Goal: Communication & Community: Participate in discussion

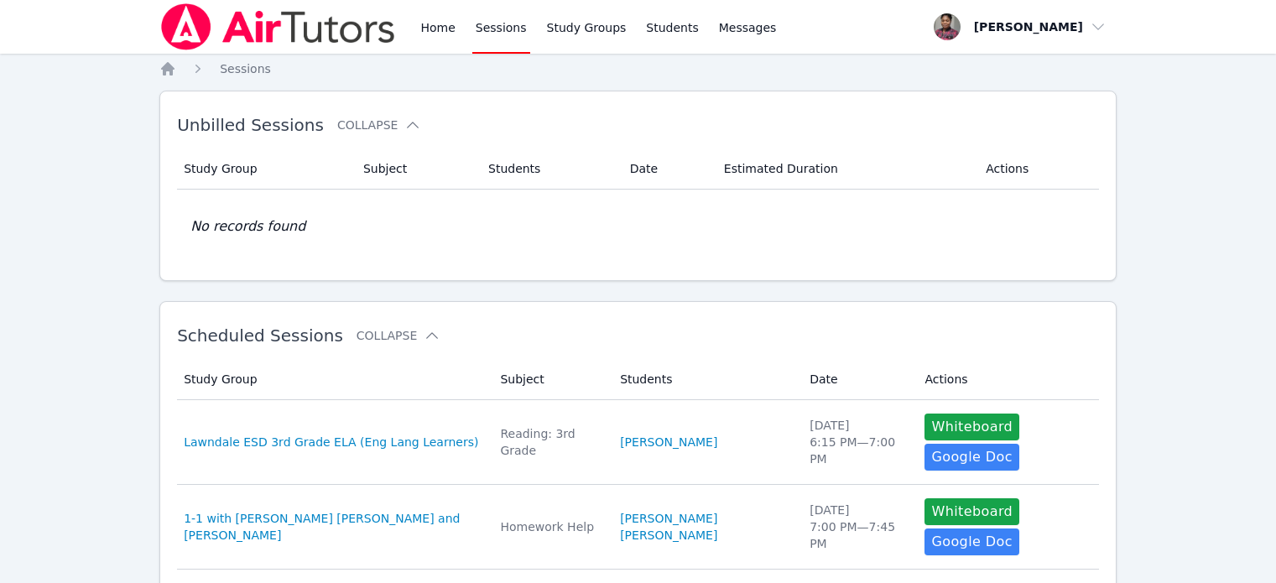
scroll to position [216, 0]
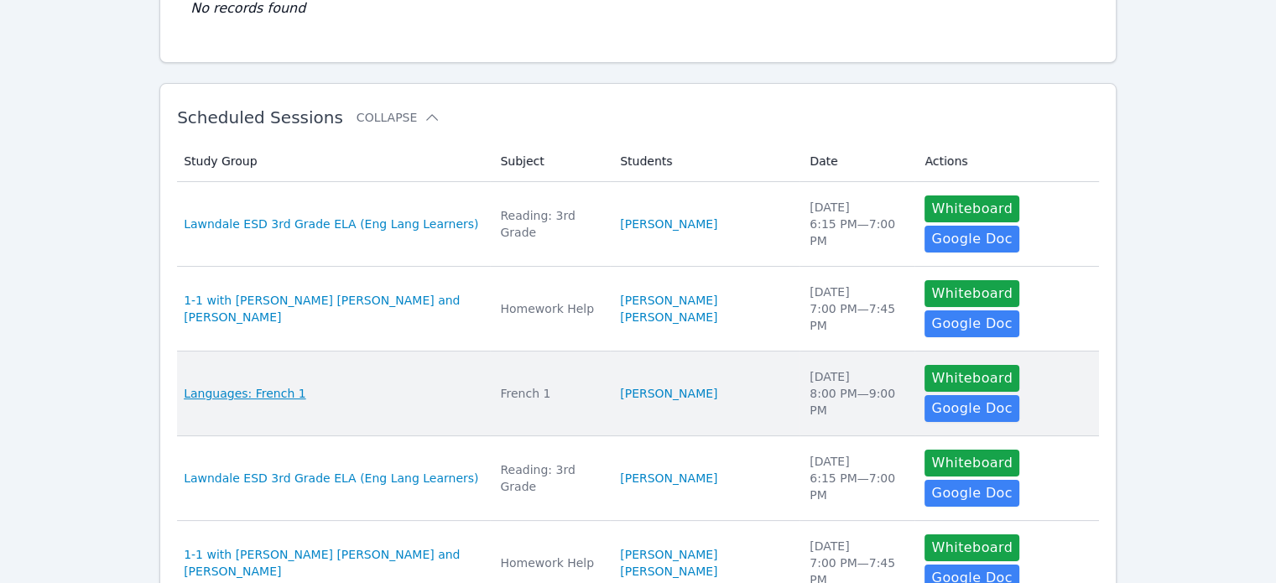
scroll to position [189, 0]
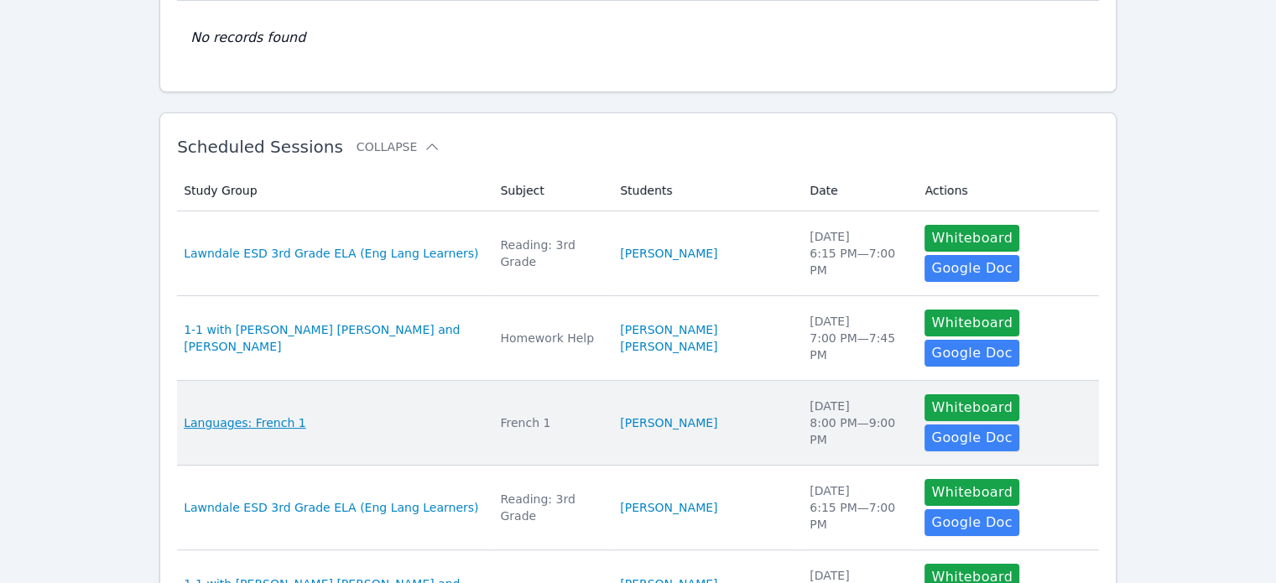
click at [237, 415] on span "Languages: French 1" at bounding box center [245, 423] width 122 height 17
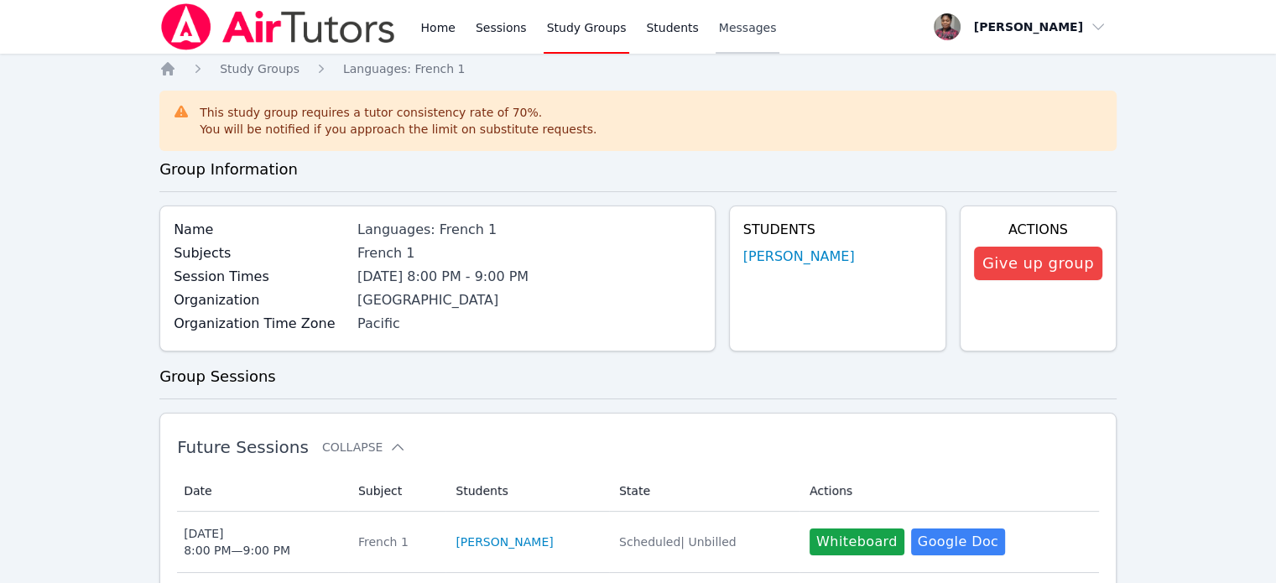
click at [719, 31] on span "Messages" at bounding box center [748, 27] width 58 height 17
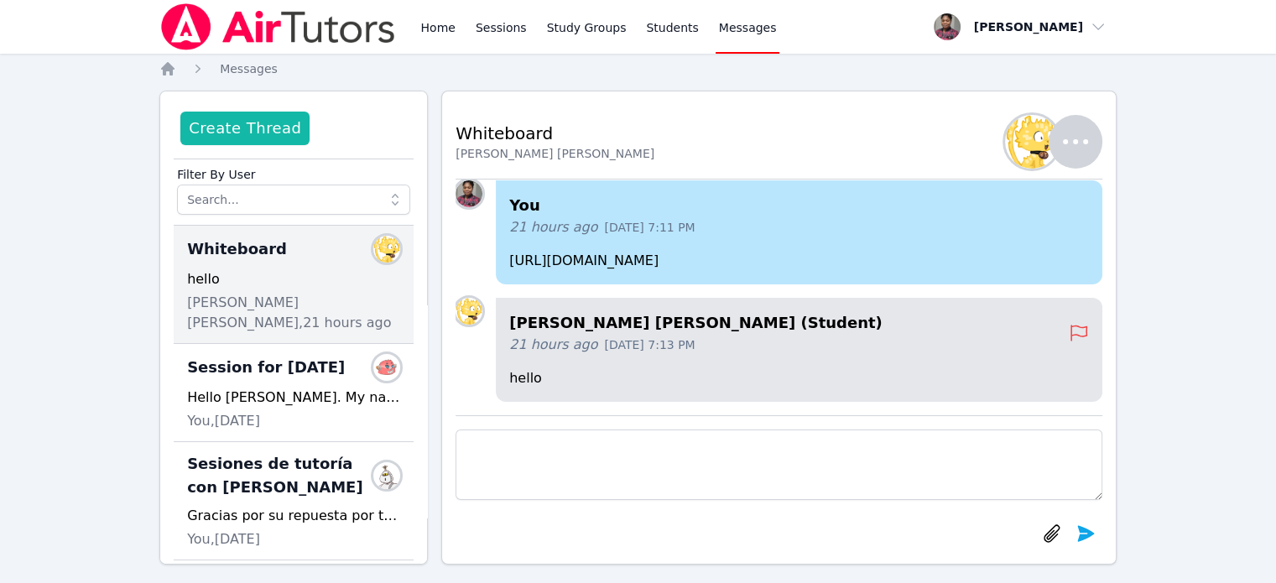
click at [269, 127] on button "Create Thread" at bounding box center [244, 129] width 129 height 34
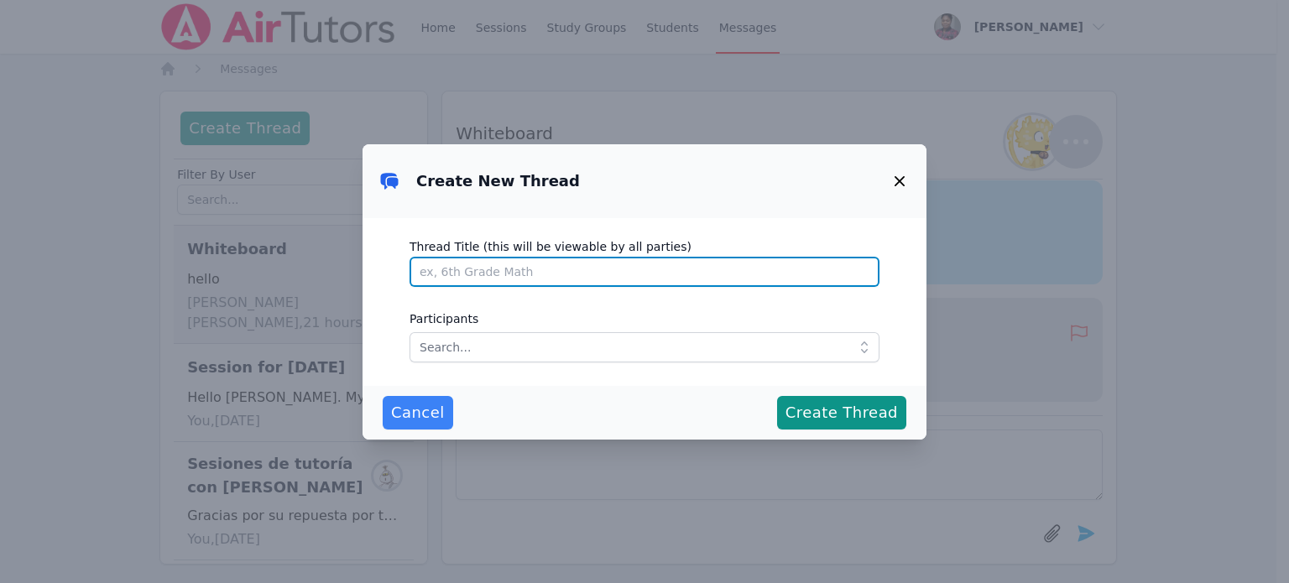
click at [517, 273] on input "Thread Title (this will be viewable by all parties)" at bounding box center [644, 272] width 470 height 30
type input "S"
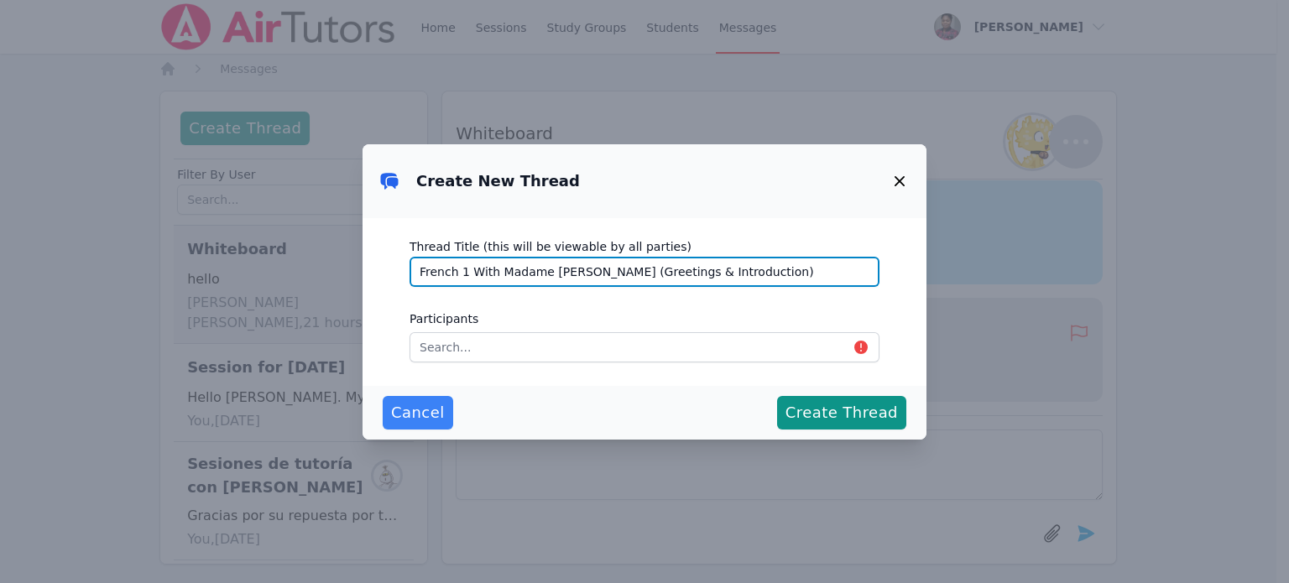
type input "French 1 With Madame [PERSON_NAME] (Greetings & Introduction)"
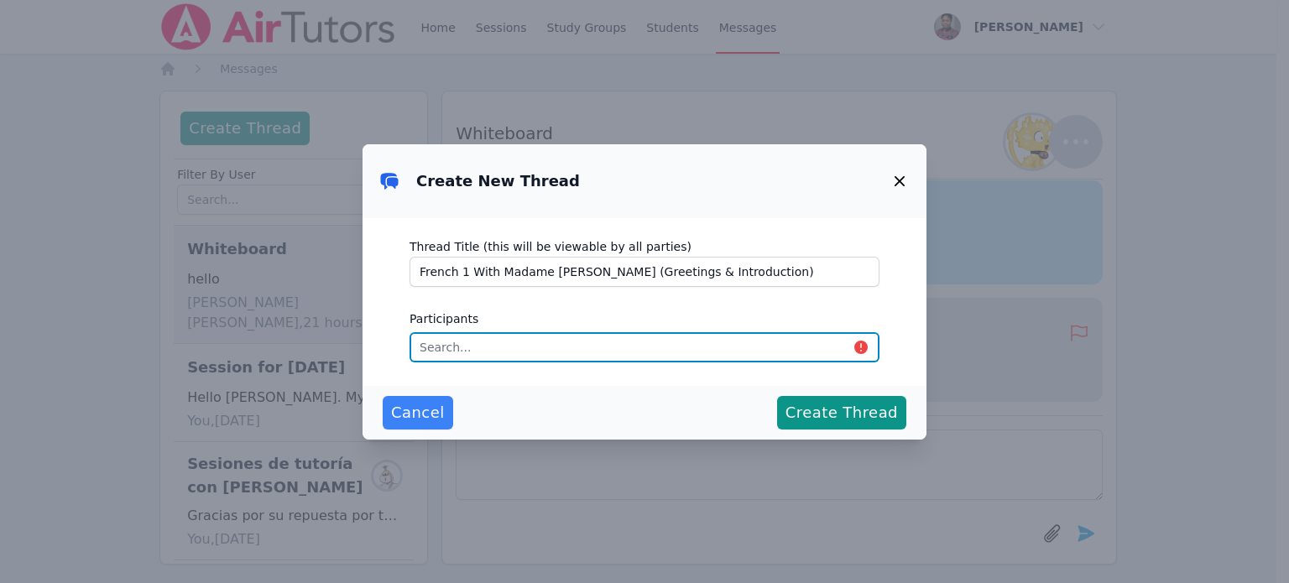
click at [654, 342] on input "text" at bounding box center [644, 347] width 470 height 30
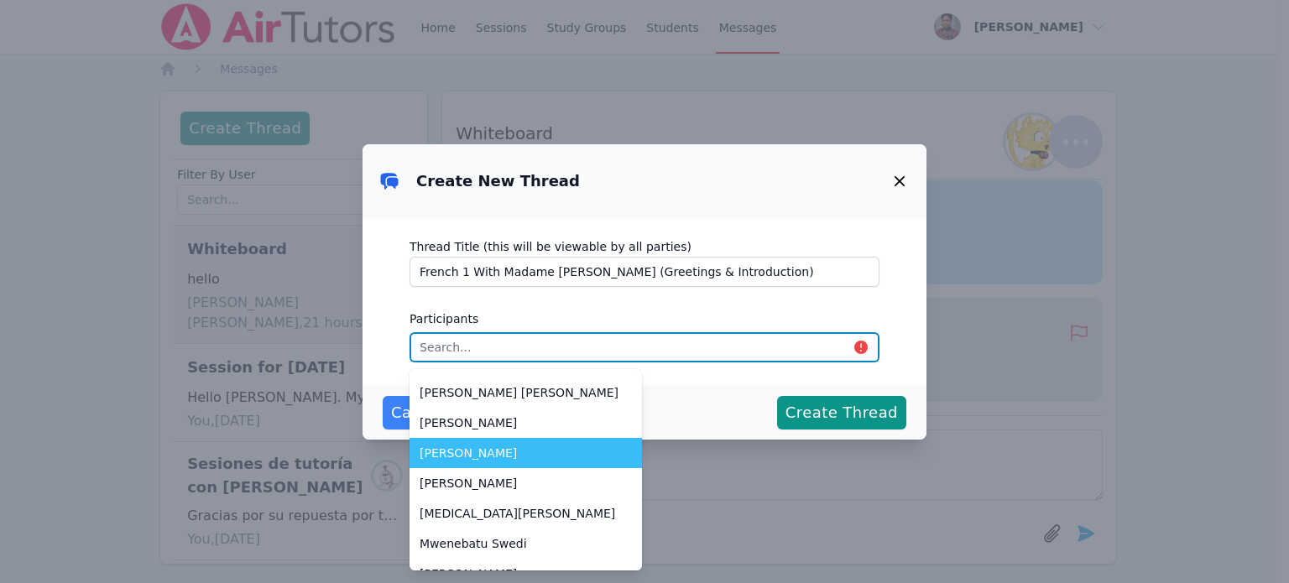
scroll to position [84, 0]
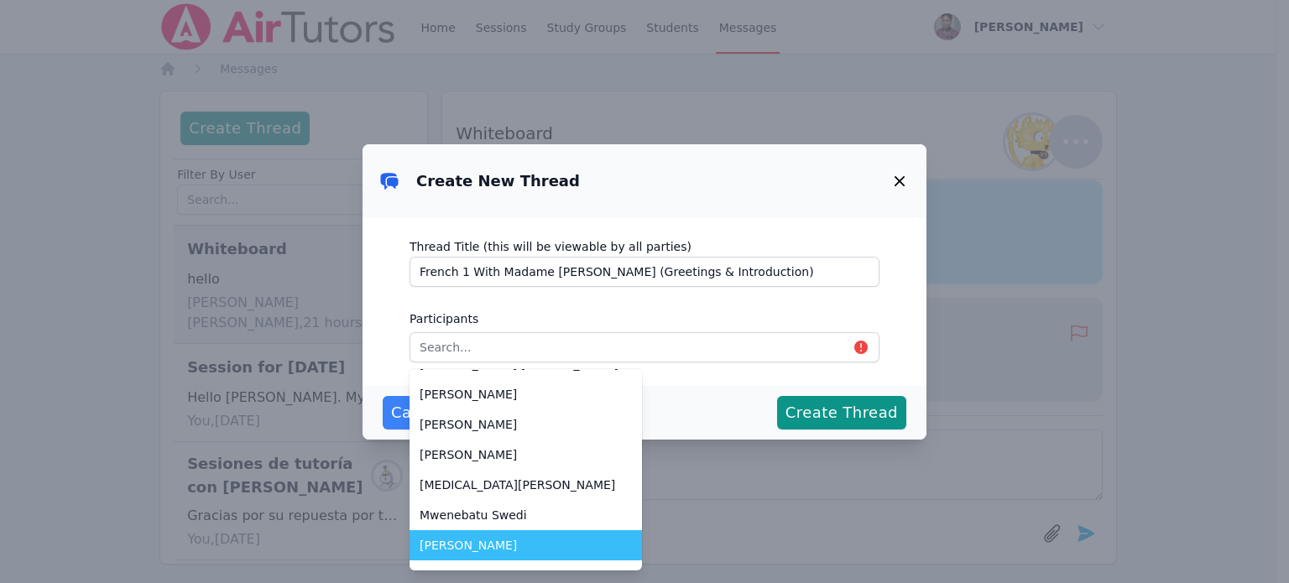
click at [468, 546] on span "[PERSON_NAME]" at bounding box center [526, 545] width 212 height 17
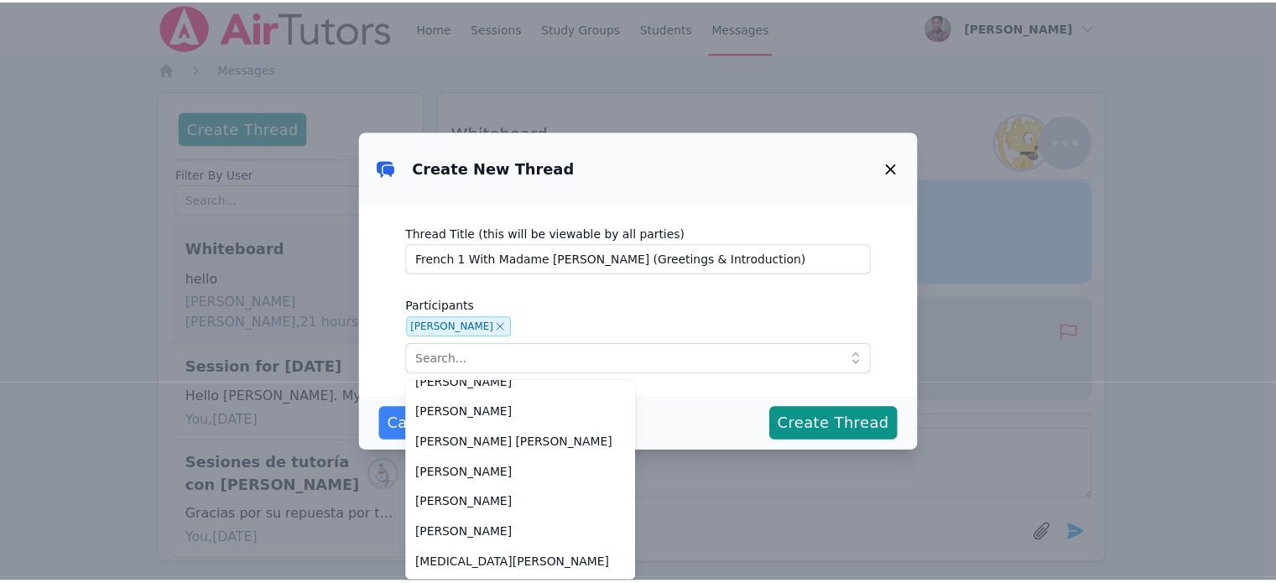
scroll to position [1, 0]
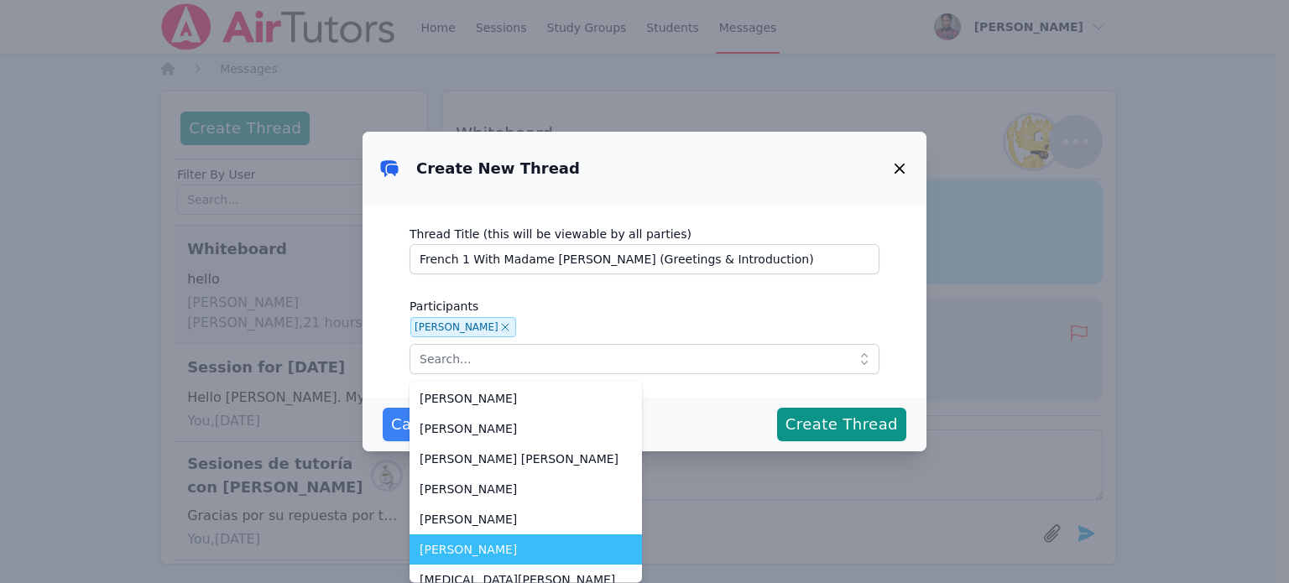
click at [456, 548] on span "[PERSON_NAME]" at bounding box center [526, 549] width 212 height 17
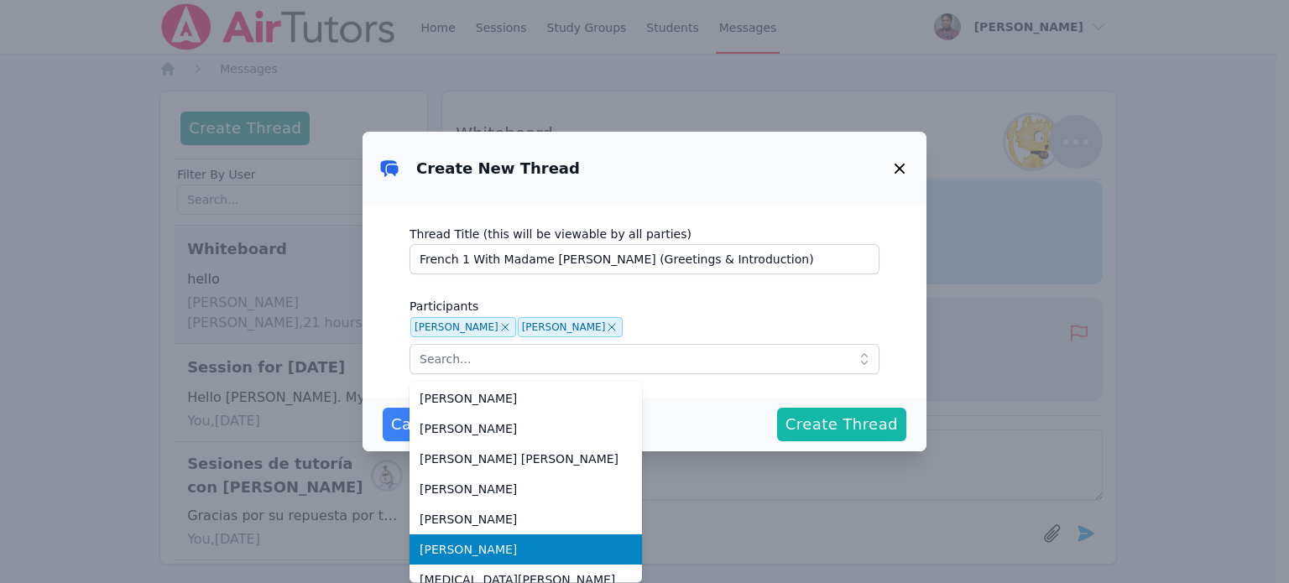
click at [861, 428] on span "Create Thread" at bounding box center [841, 424] width 112 height 23
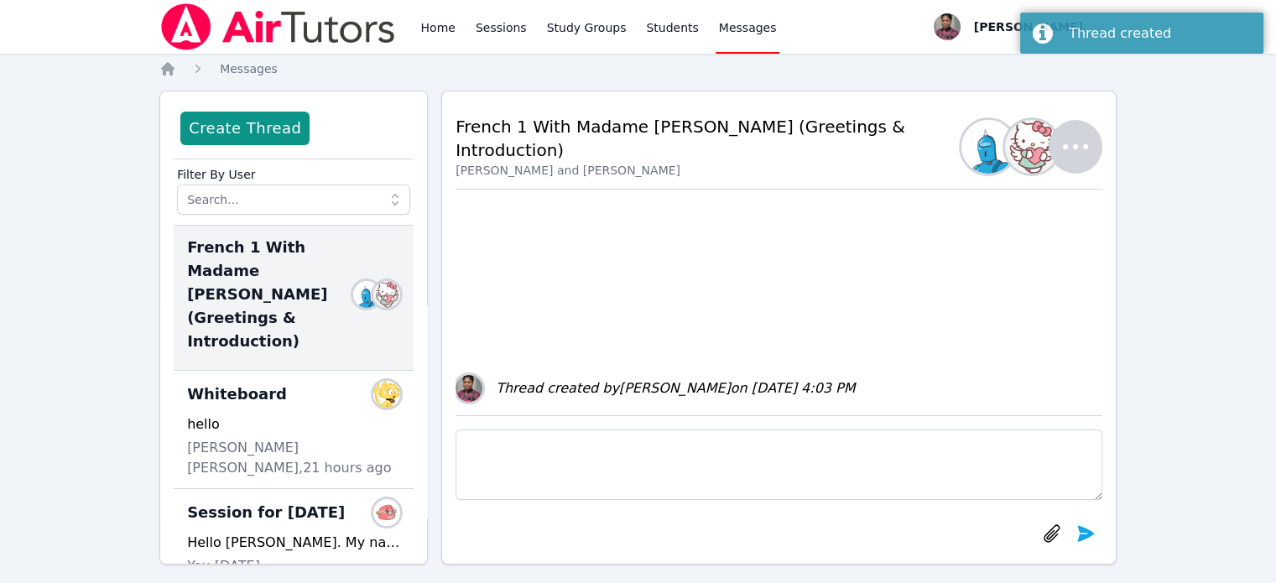
click at [504, 466] on textarea at bounding box center [779, 465] width 647 height 70
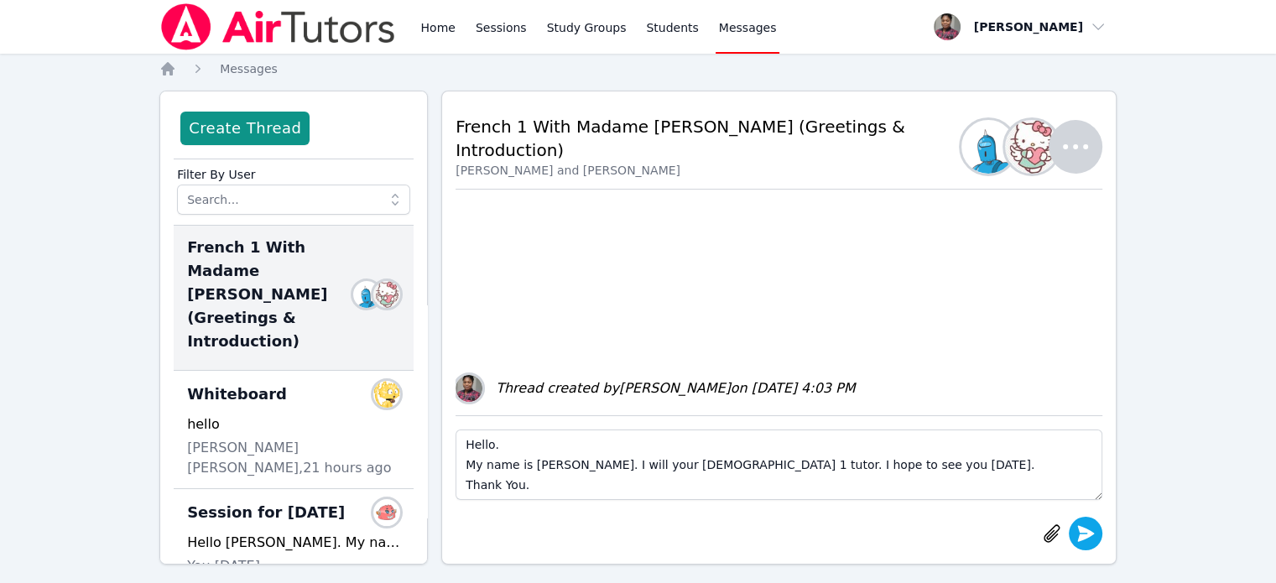
type textarea "Hello. My name is [PERSON_NAME]. I will your [DEMOGRAPHIC_DATA] 1 tutor. I hope…"
click at [1082, 536] on icon "submit" at bounding box center [1085, 533] width 17 height 16
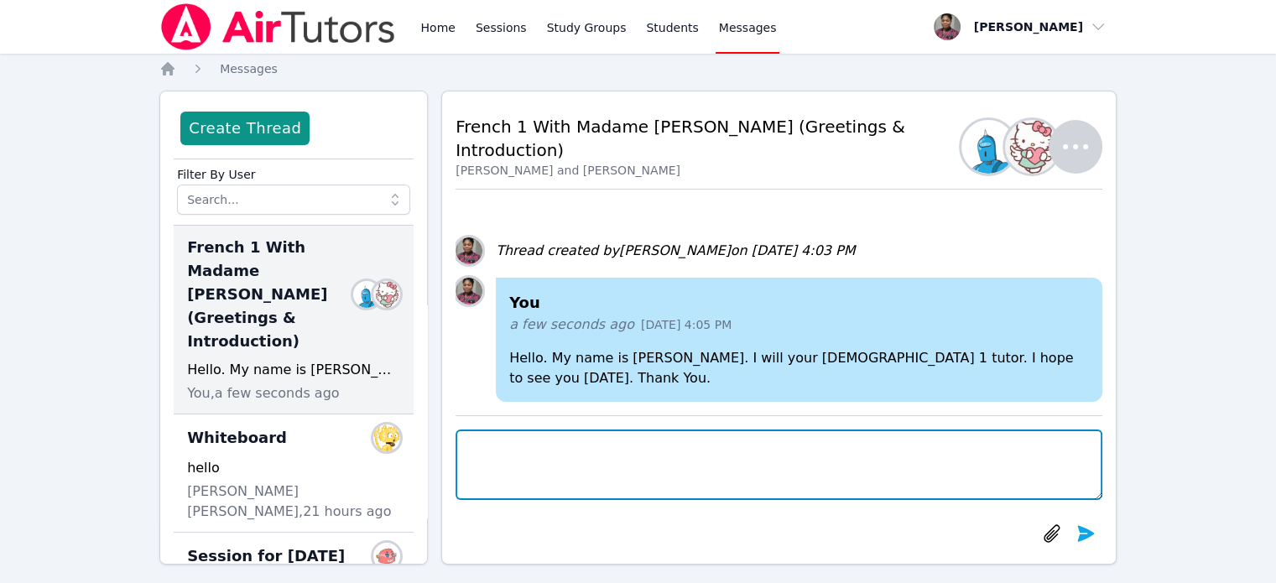
click at [490, 466] on textarea at bounding box center [779, 465] width 647 height 70
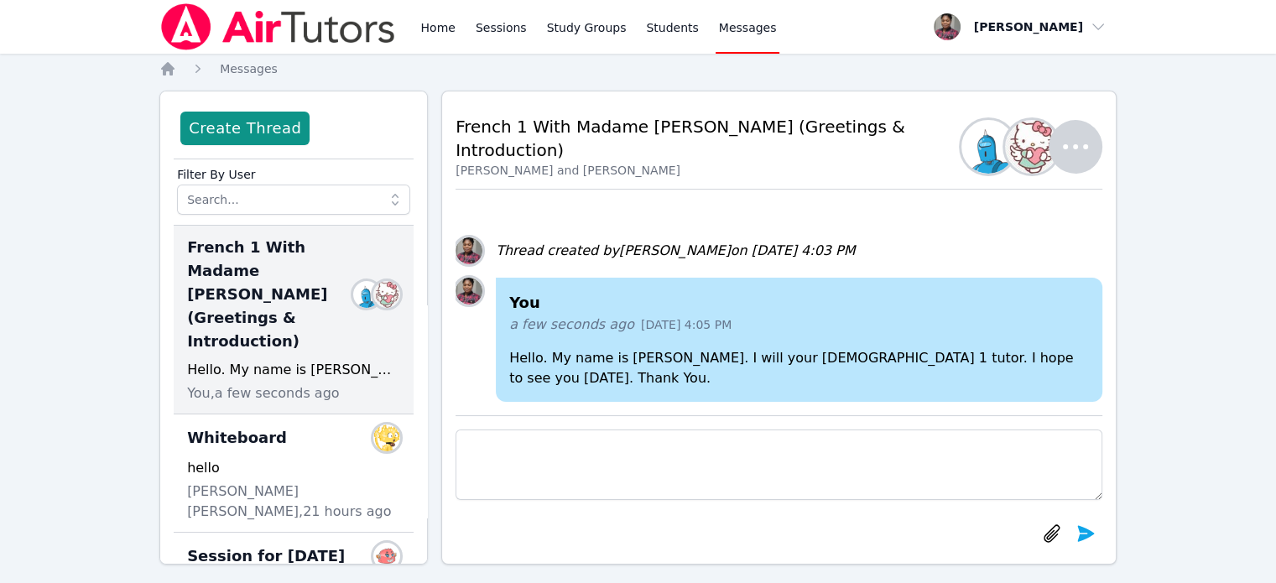
click at [1052, 315] on div "a few seconds ago [DATE] 4:05 PM" at bounding box center [799, 325] width 580 height 20
click at [519, 360] on p "Hello. My name is [PERSON_NAME]. I will your [DEMOGRAPHIC_DATA] 1 tutor. I hope…" at bounding box center [799, 368] width 580 height 40
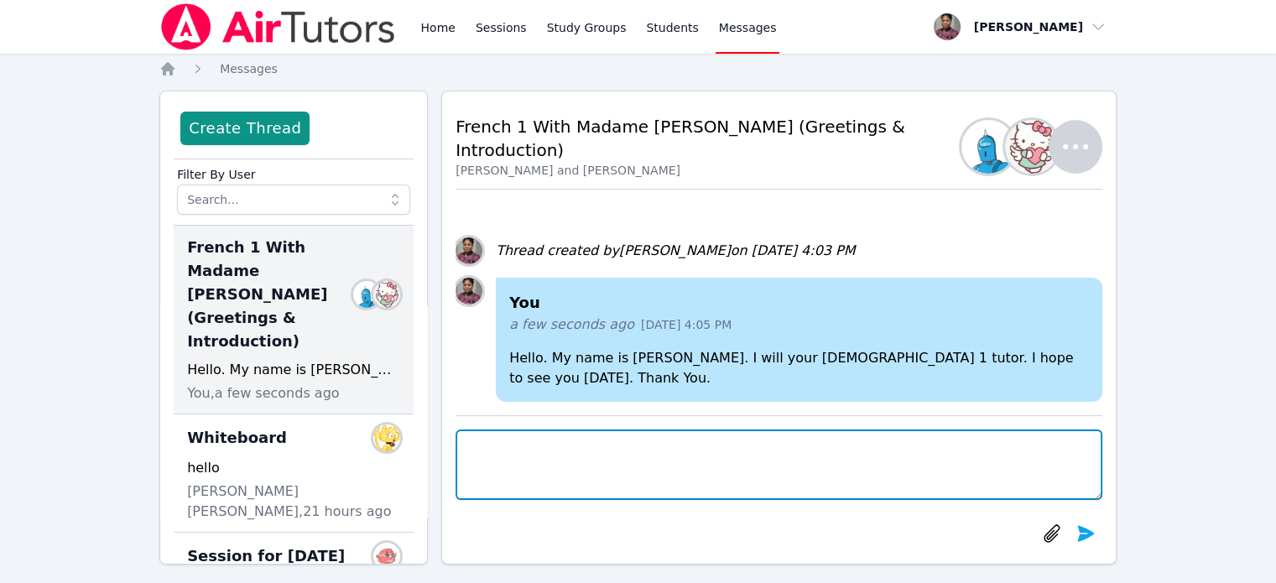
click at [465, 461] on textarea at bounding box center [779, 465] width 647 height 70
type textarea "I'm sorry about the typo: I will be your [DEMOGRAPHIC_DATA] 1 tutor."
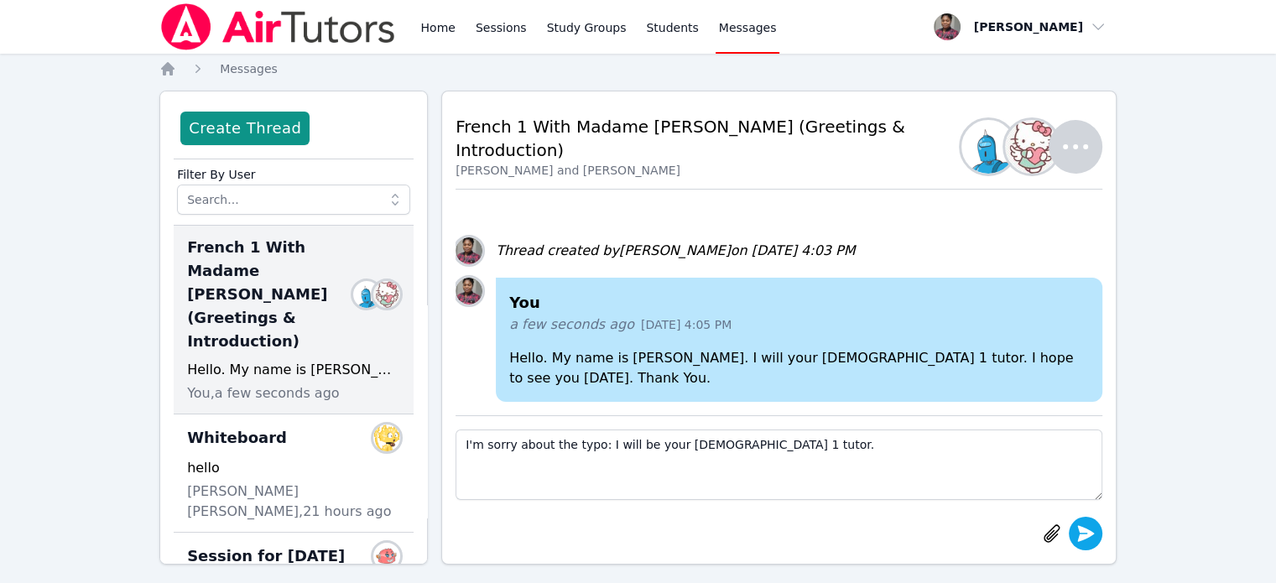
click at [1091, 531] on icon "submit" at bounding box center [1085, 533] width 17 height 16
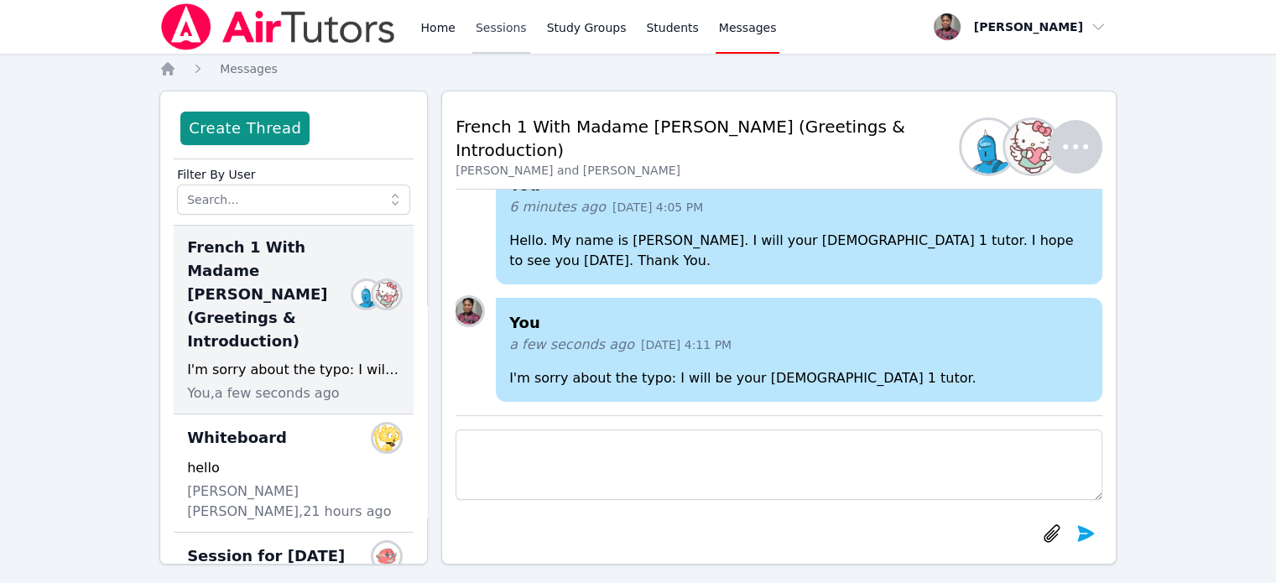
click at [510, 36] on link "Sessions" at bounding box center [501, 27] width 58 height 54
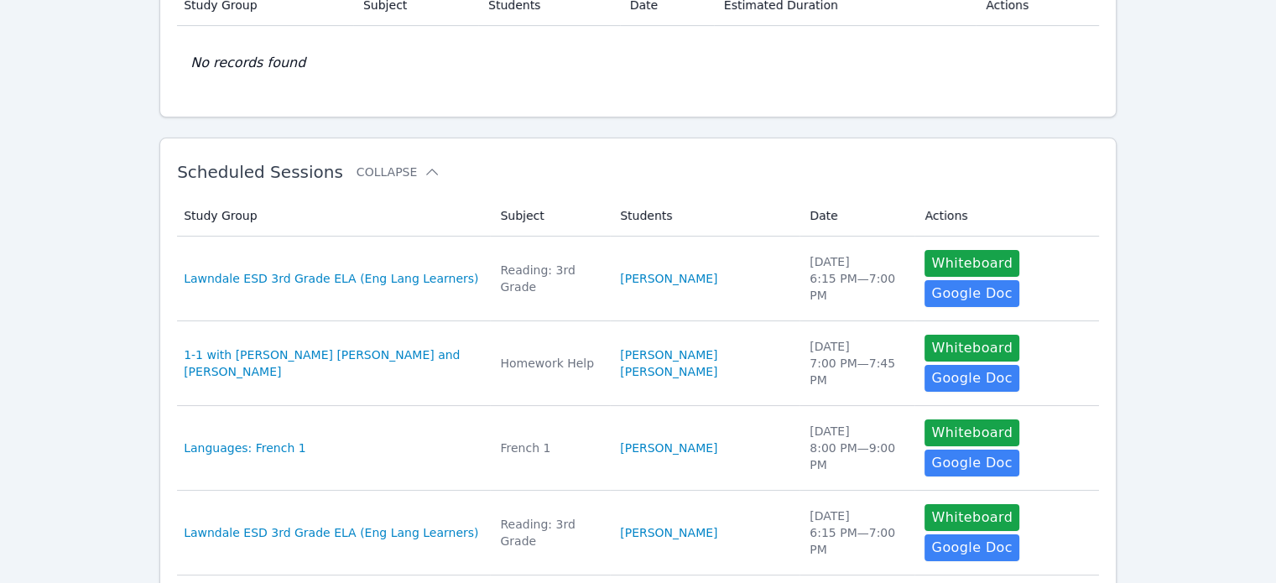
scroll to position [168, 0]
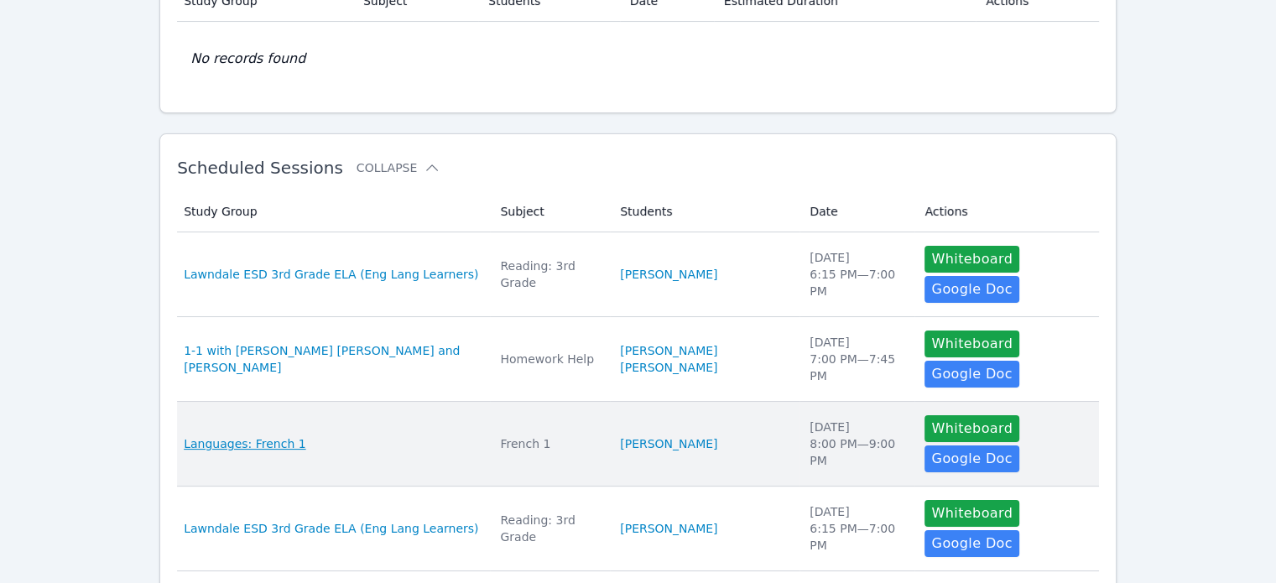
click at [233, 435] on span "Languages: French 1" at bounding box center [245, 443] width 122 height 17
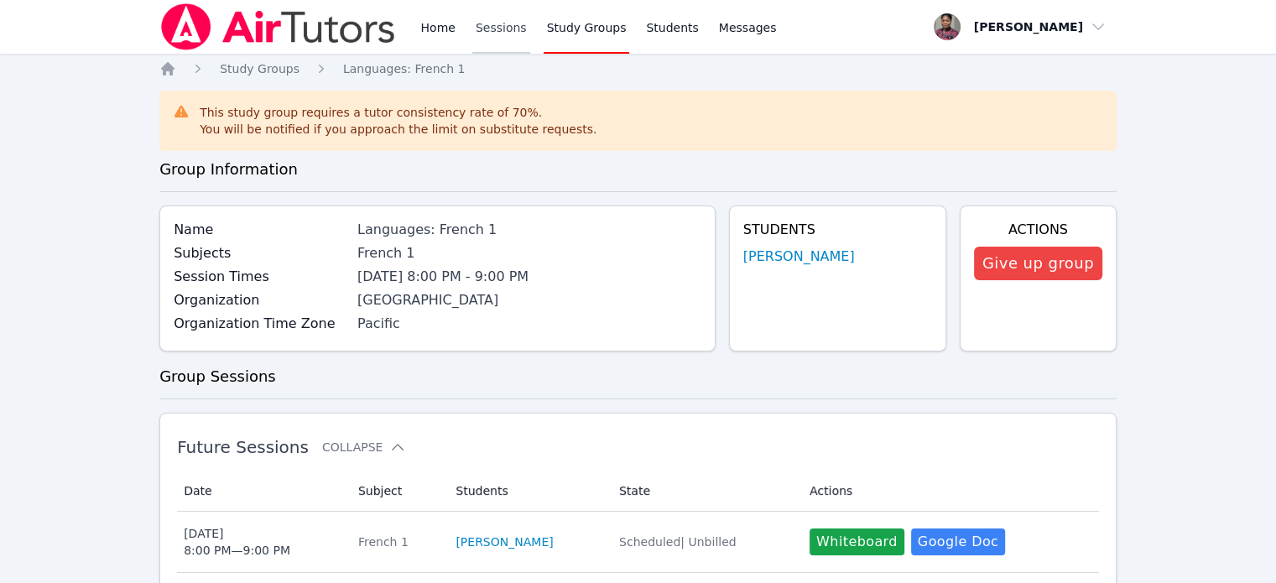
click at [504, 29] on link "Sessions" at bounding box center [501, 27] width 58 height 54
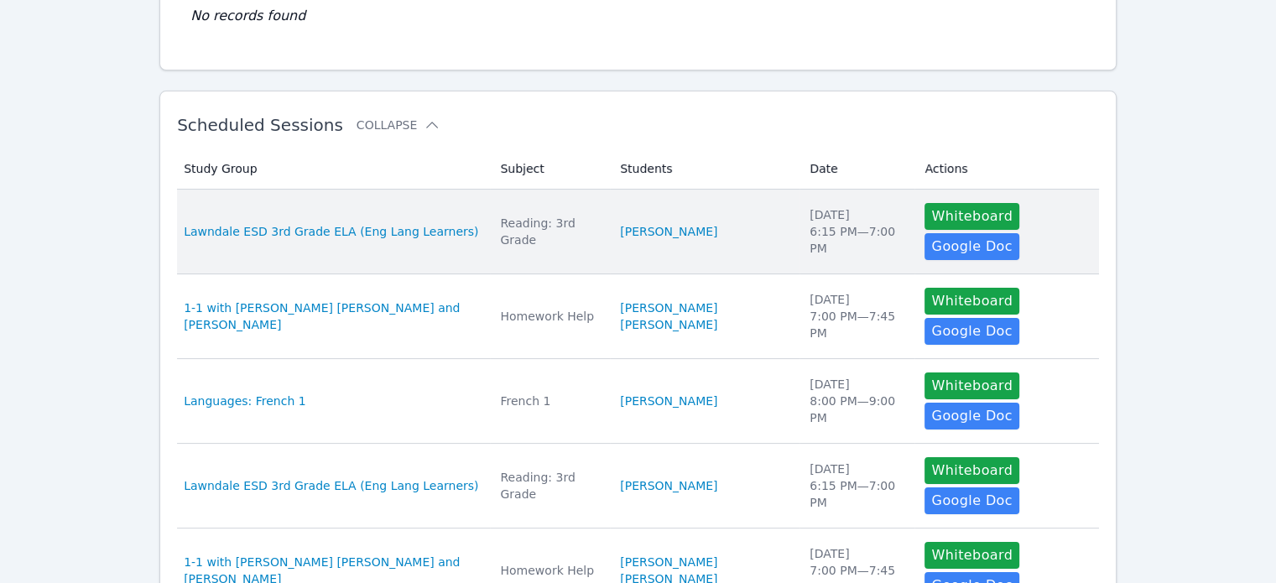
scroll to position [252, 0]
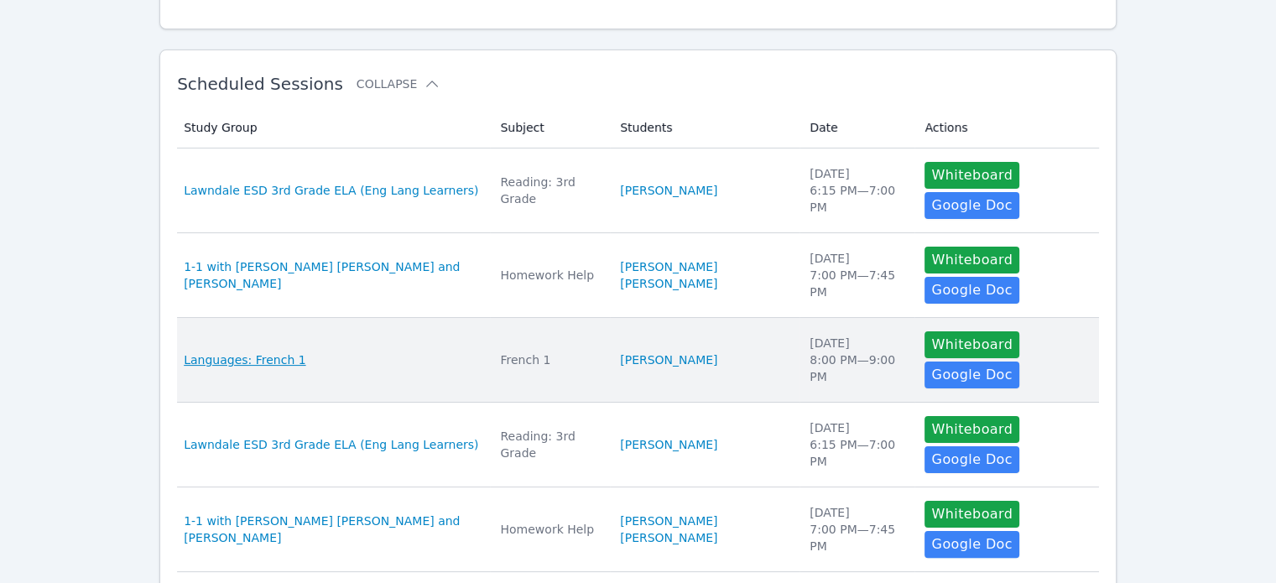
click at [277, 352] on span "Languages: French 1" at bounding box center [245, 360] width 122 height 17
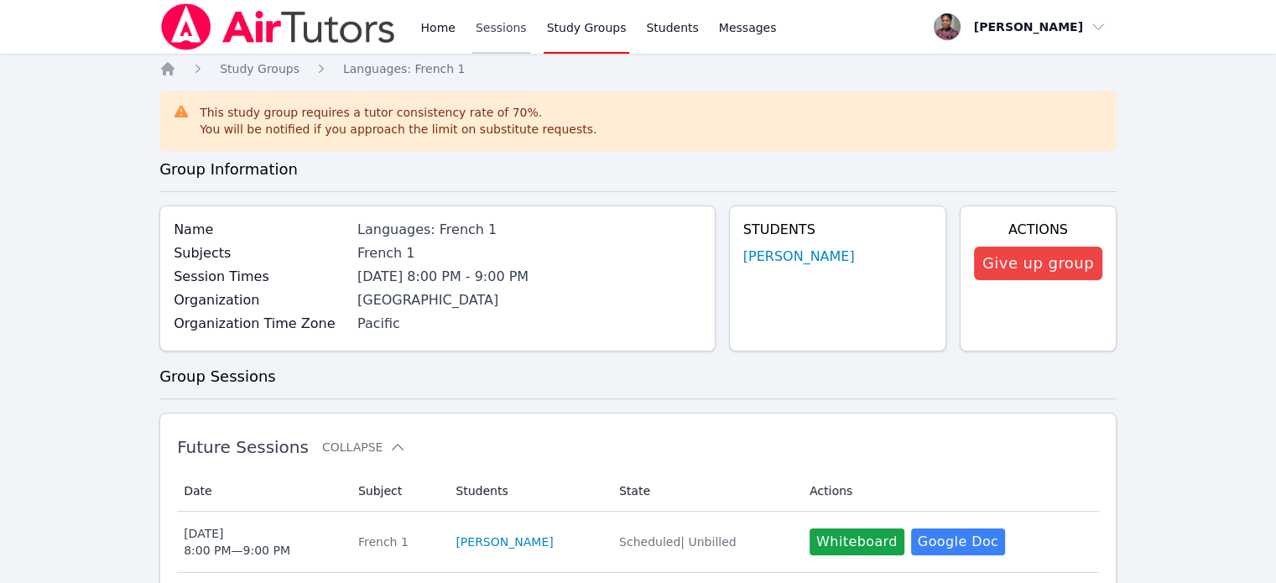
click at [489, 34] on link "Sessions" at bounding box center [501, 27] width 58 height 54
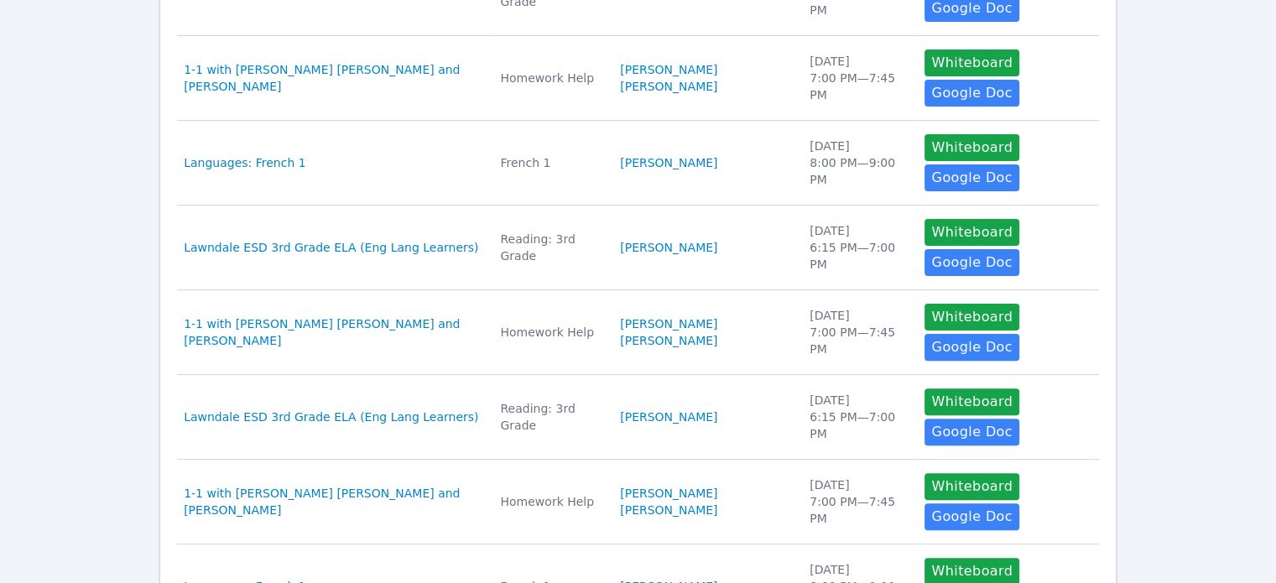
scroll to position [503, 0]
